Goal: Transaction & Acquisition: Purchase product/service

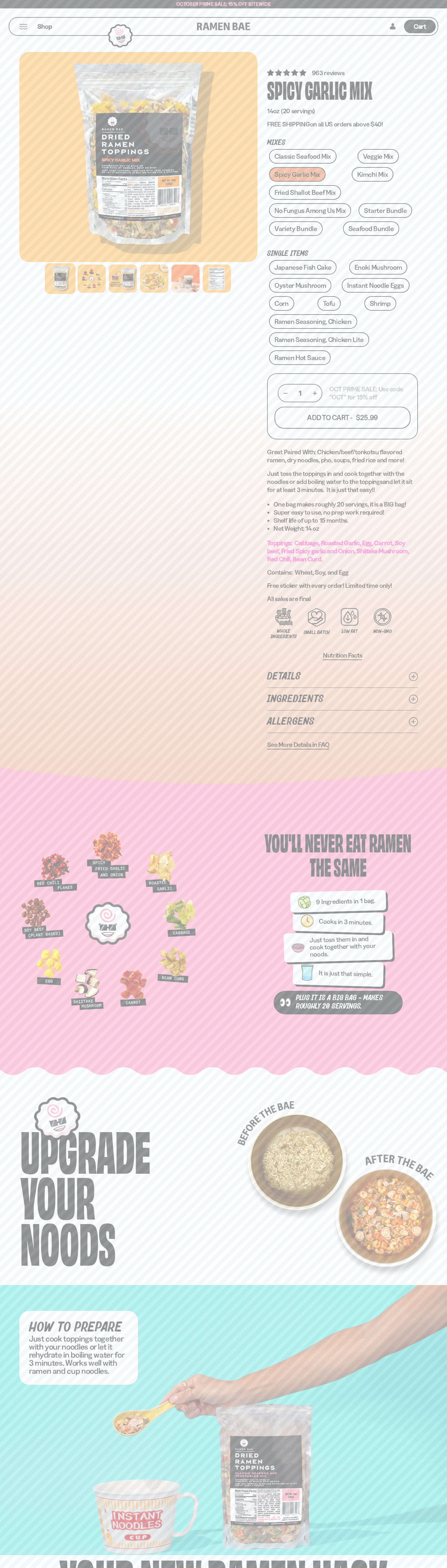
click at [342, 418] on button "Add To Cart - $25.99" at bounding box center [342, 418] width 136 height 22
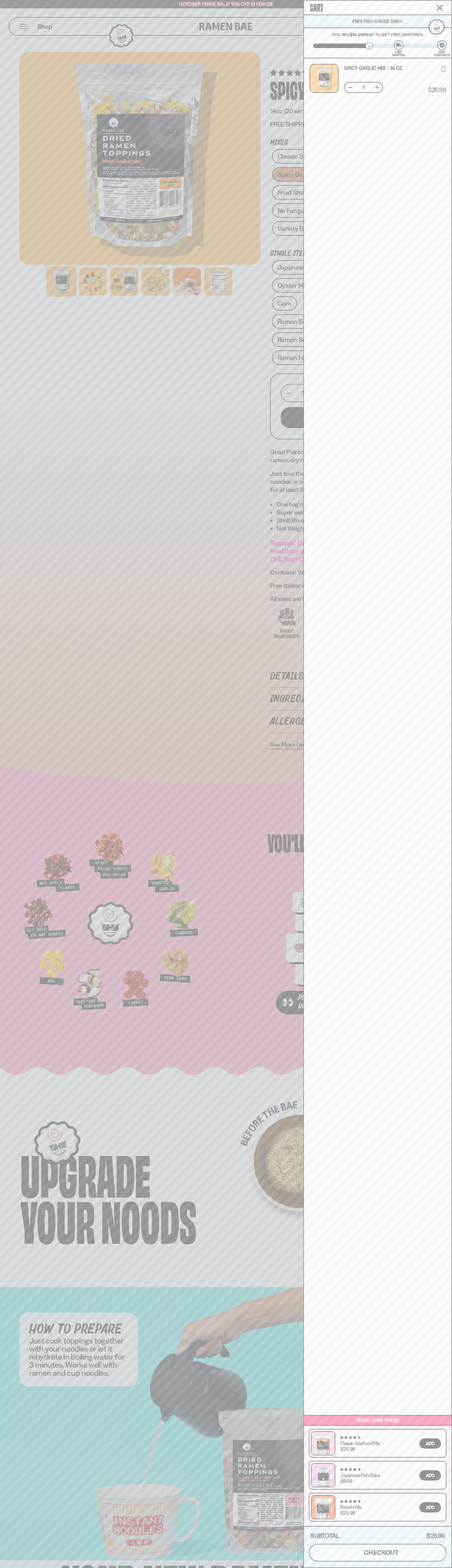
click at [378, 1553] on span "checkout" at bounding box center [381, 1553] width 35 height 7
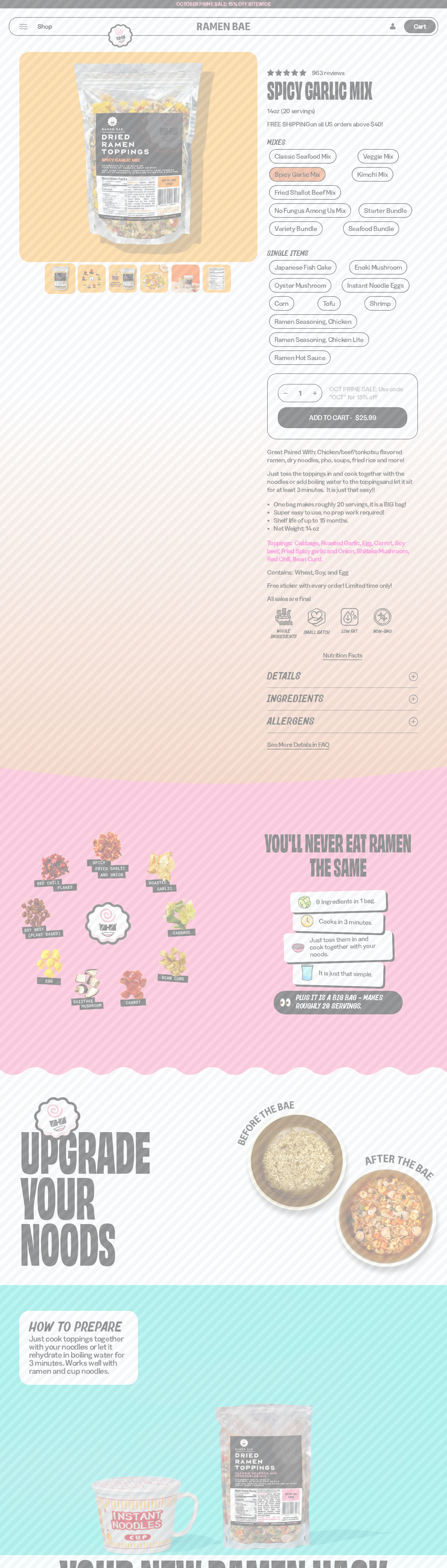
click at [420, 26] on span "Cart" at bounding box center [420, 26] width 13 height 8
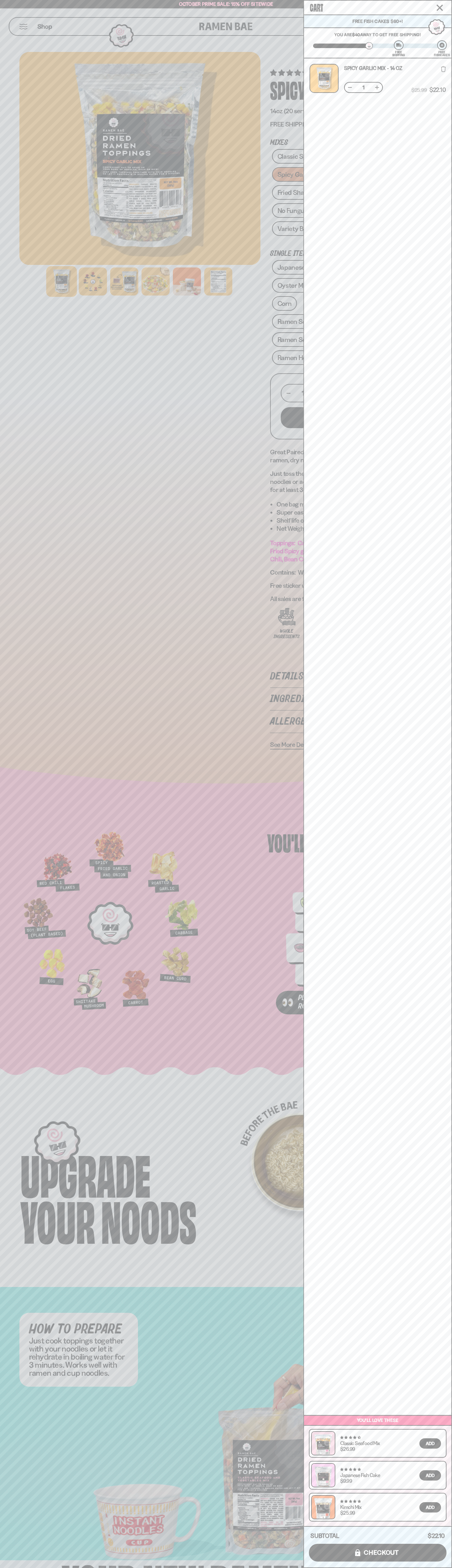
click at [443, 68] on icon at bounding box center [443, 69] width 5 height 6
